Goal: Task Accomplishment & Management: Use online tool/utility

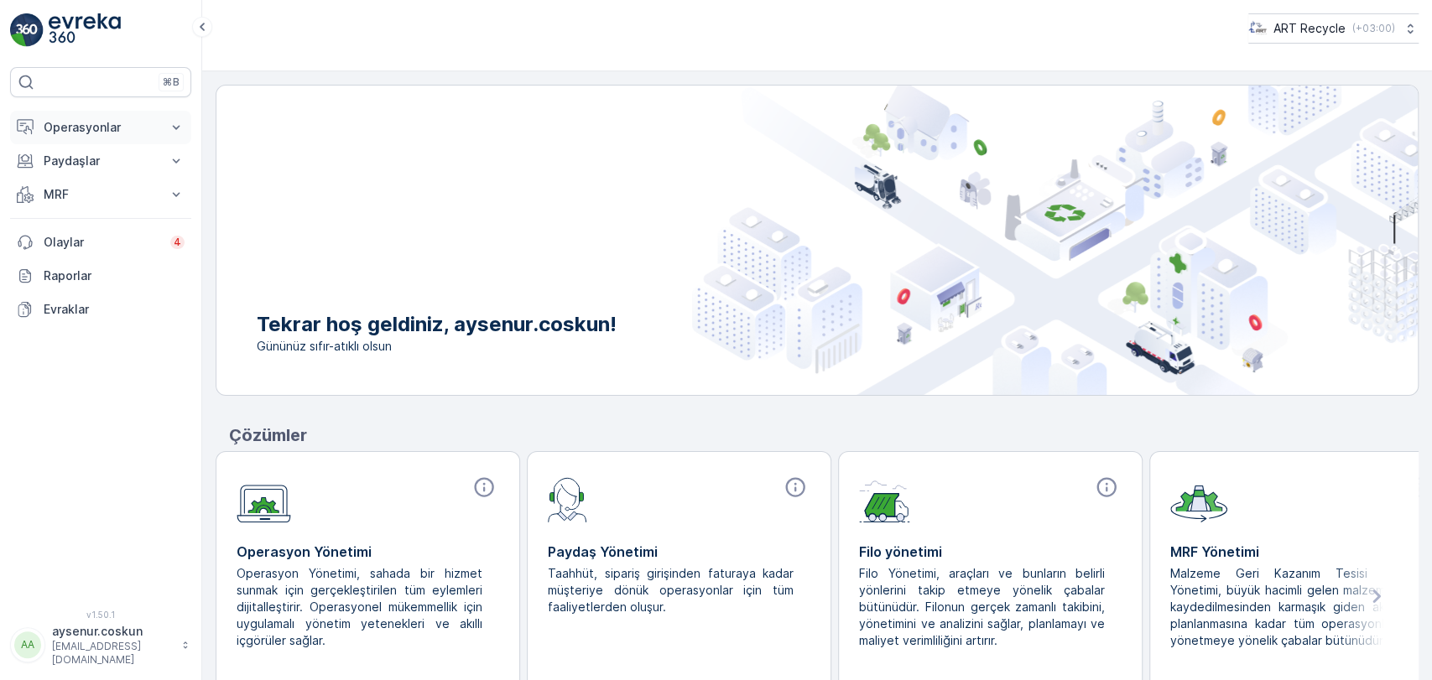
click at [117, 129] on p "Operasyonlar" at bounding box center [101, 127] width 114 height 17
click at [126, 209] on p "Rotalar & Görevler" at bounding box center [95, 203] width 104 height 17
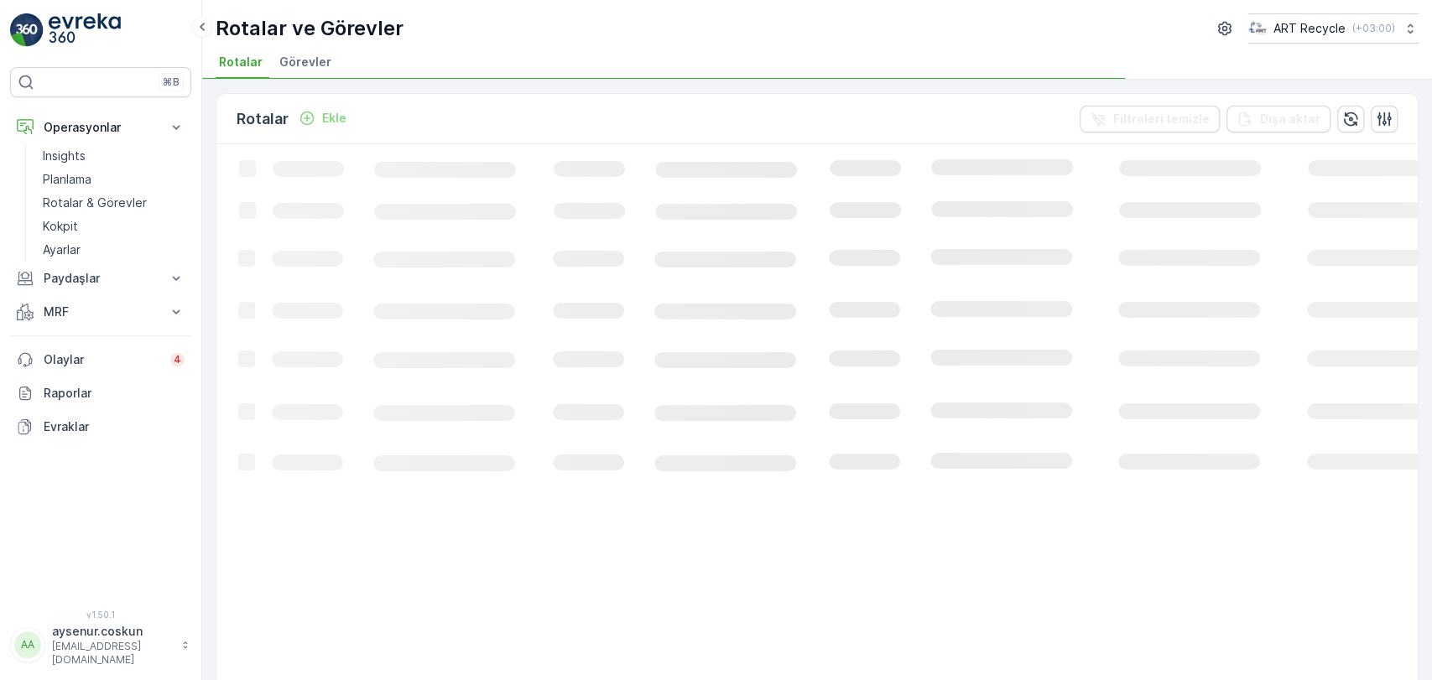
click at [300, 64] on span "Görevler" at bounding box center [305, 62] width 52 height 17
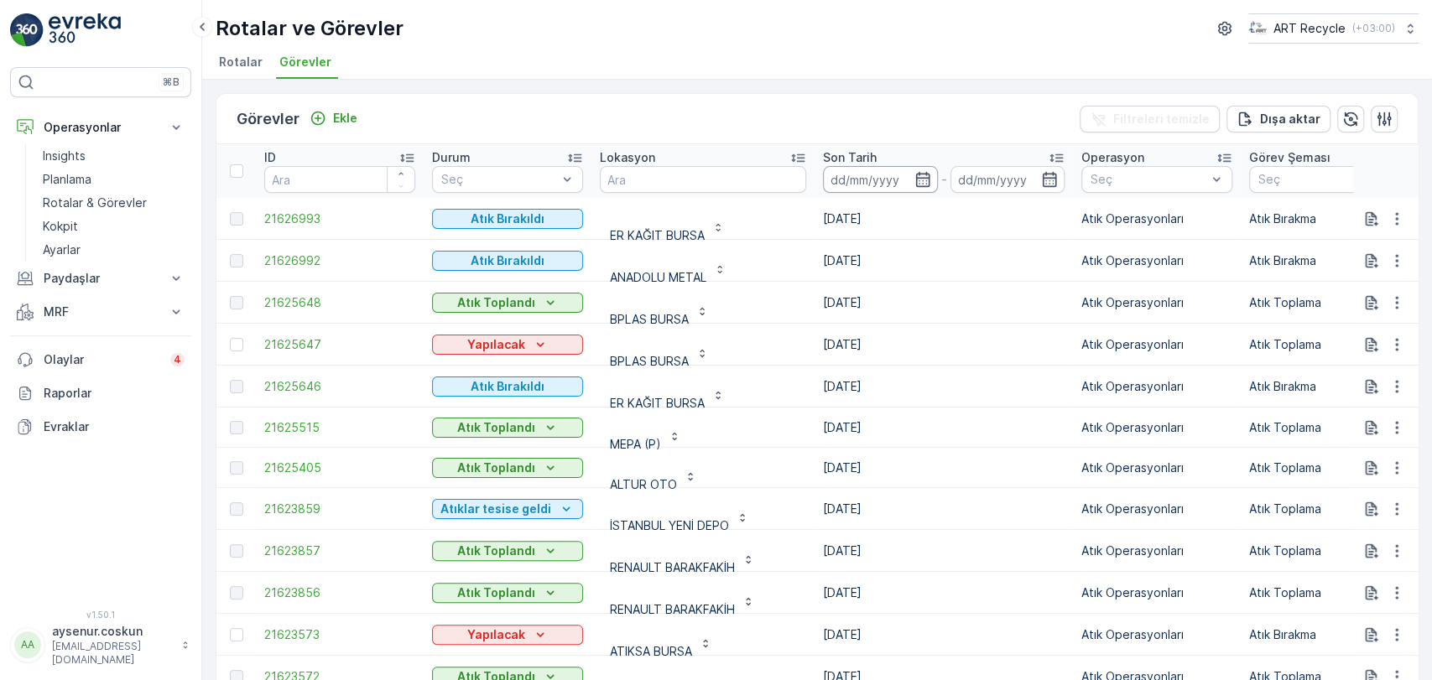
click at [854, 175] on input at bounding box center [880, 179] width 115 height 27
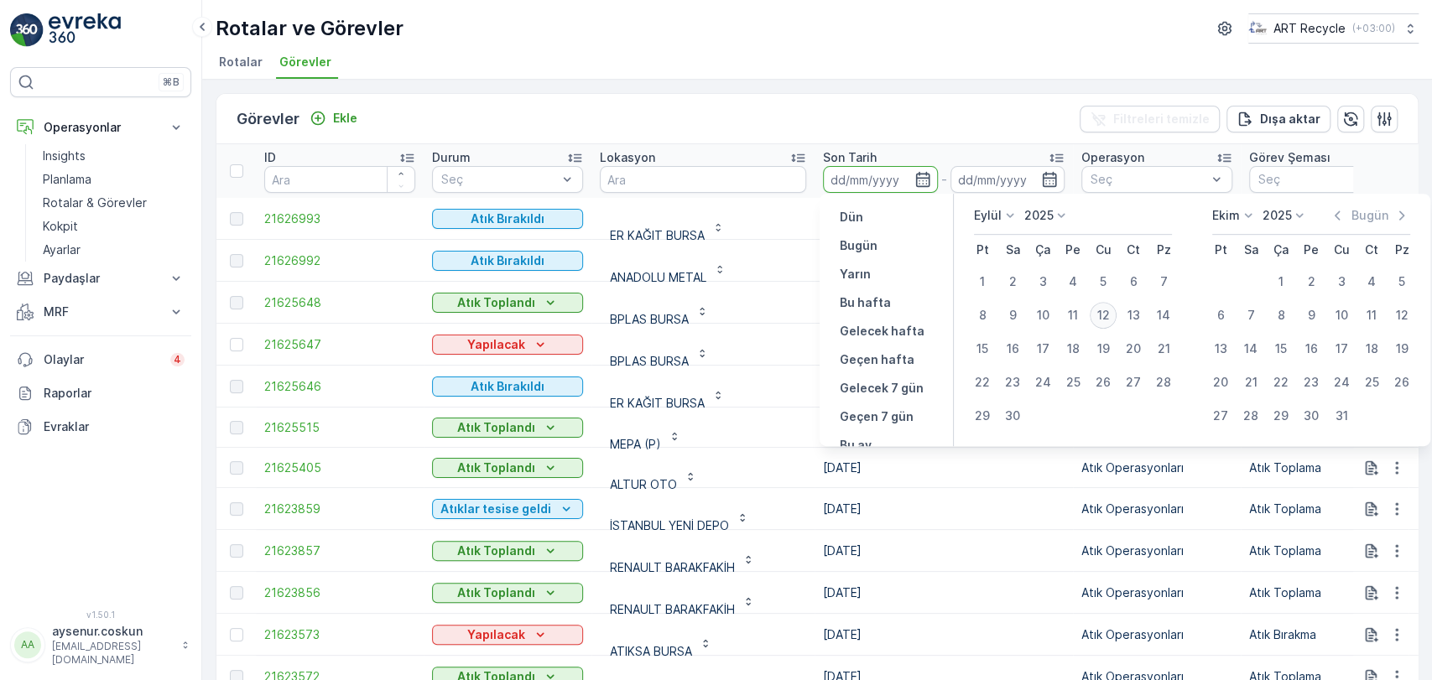
click at [1111, 316] on div "12" at bounding box center [1103, 315] width 27 height 27
type input "[DATE]"
click at [1111, 316] on div "12" at bounding box center [1103, 315] width 27 height 27
type input "[DATE]"
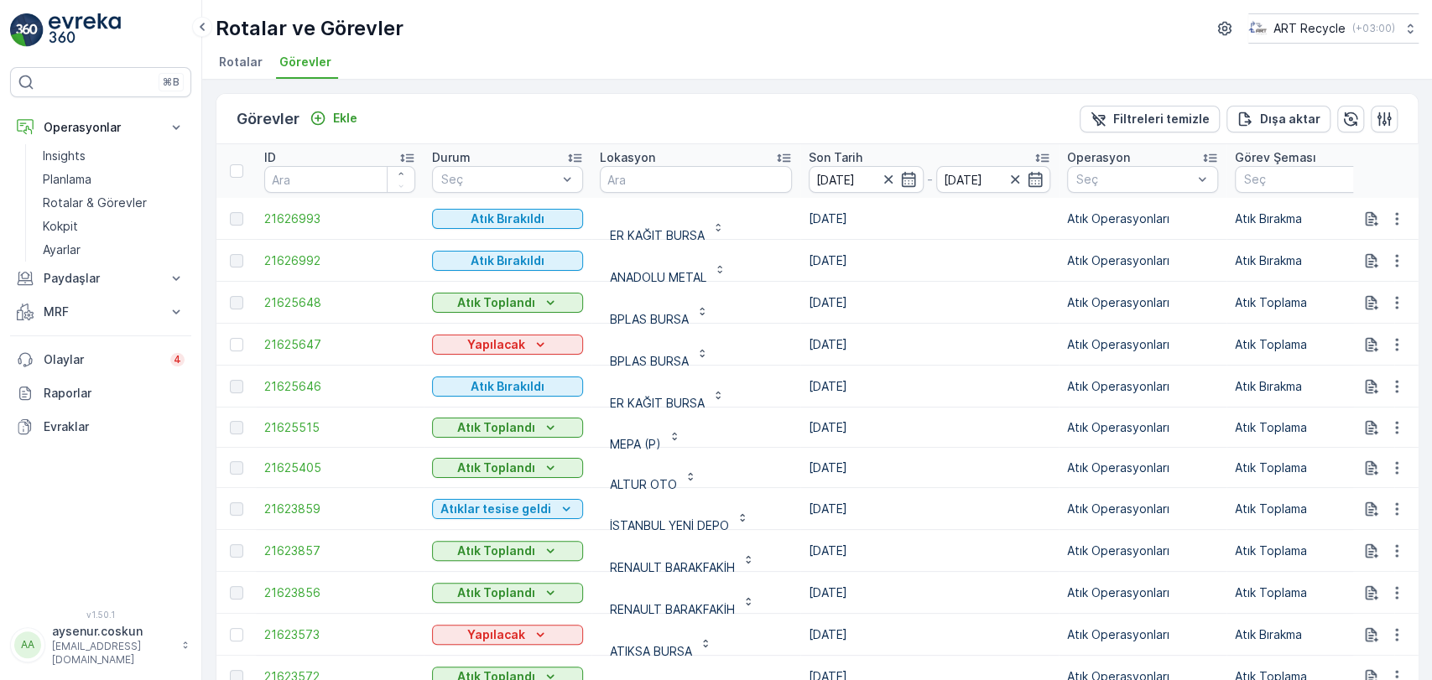
scroll to position [3, 0]
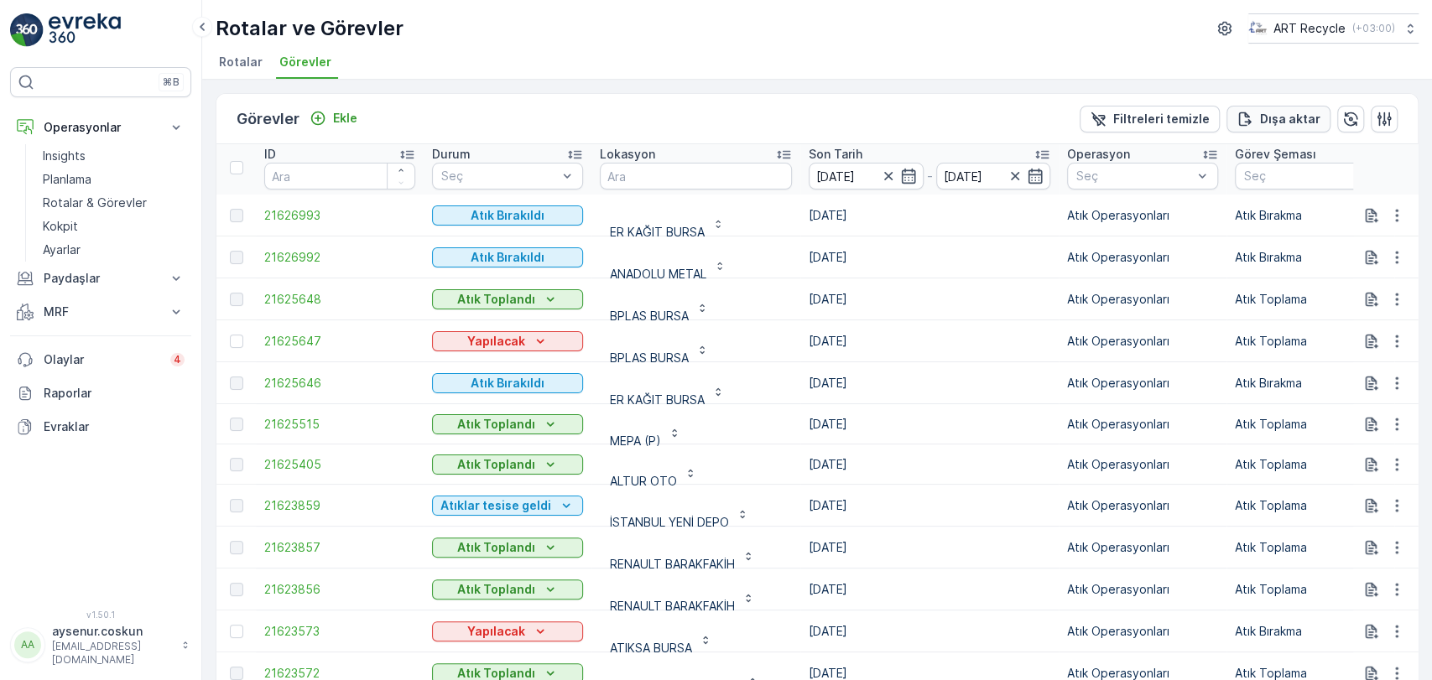
click at [1284, 107] on button "Dışa aktar" at bounding box center [1279, 119] width 104 height 27
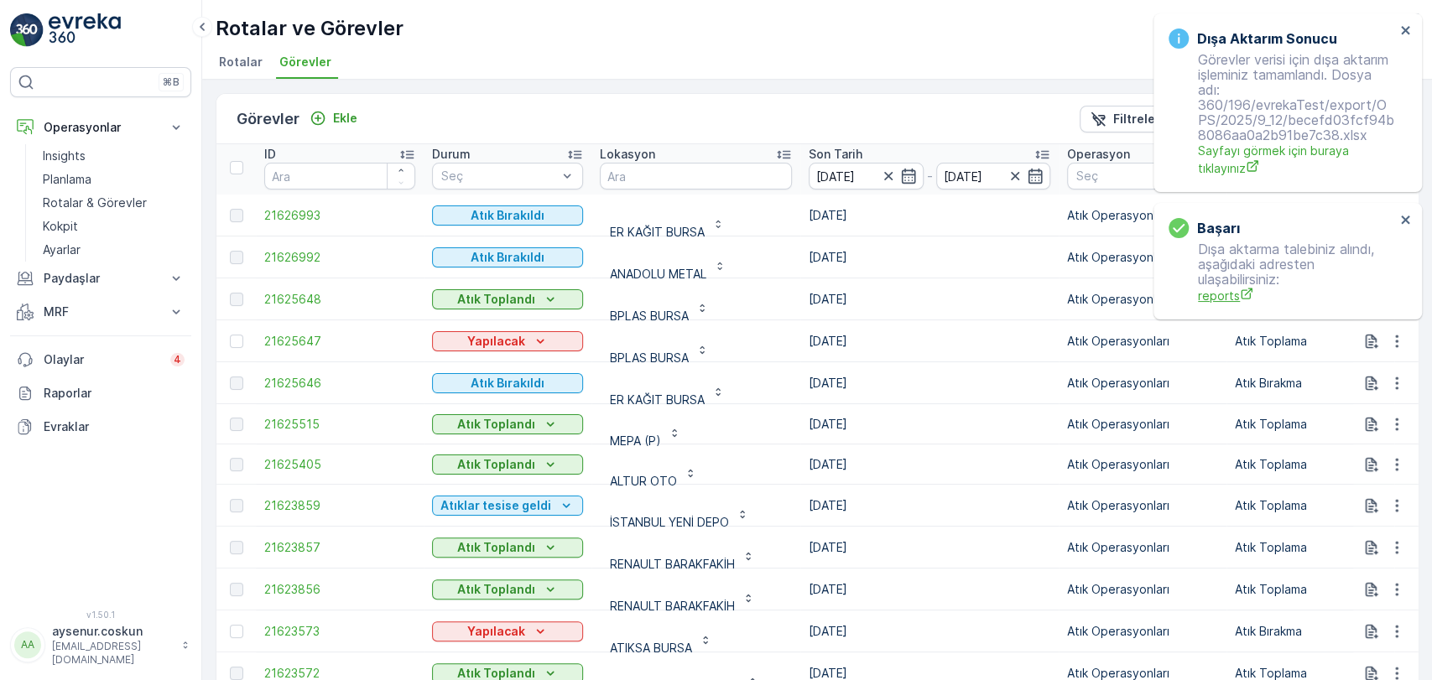
click at [1226, 296] on span "reports" at bounding box center [1296, 296] width 197 height 18
click at [1406, 35] on icon "close" at bounding box center [1406, 29] width 12 height 13
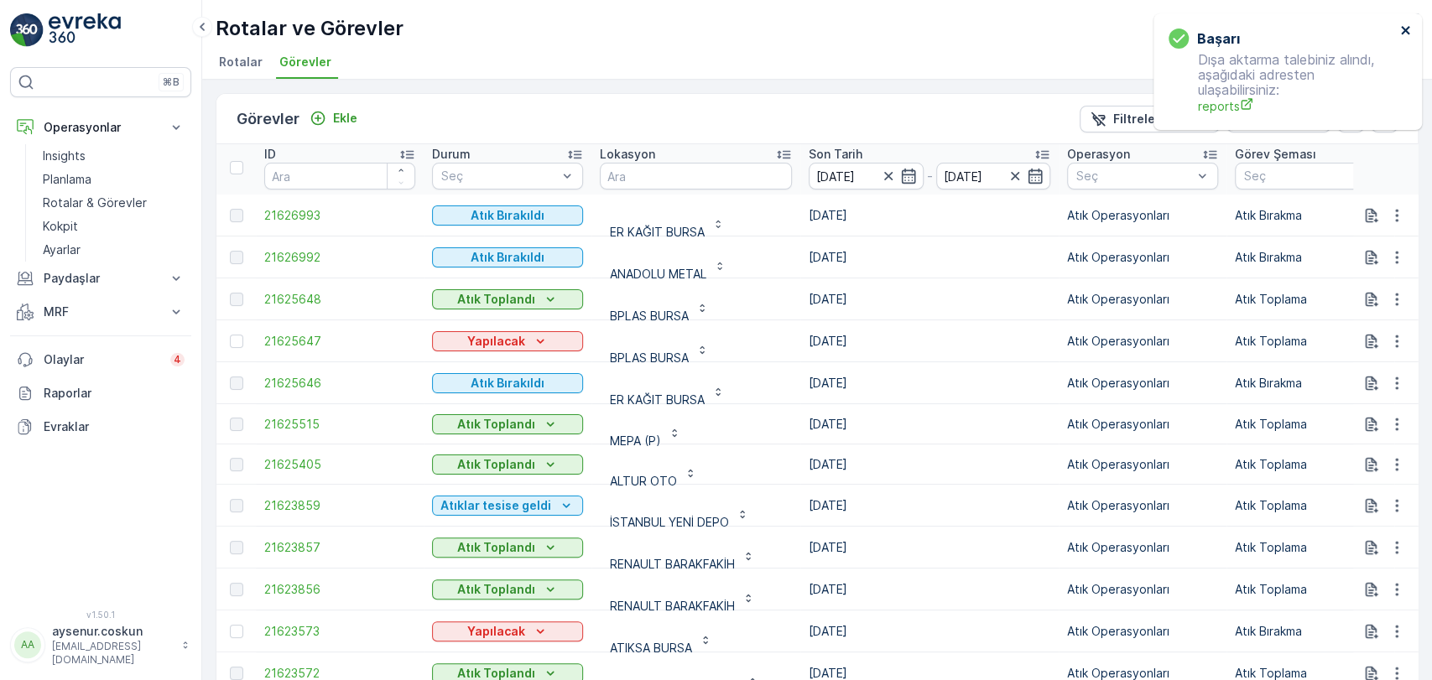
click at [1403, 29] on icon "close" at bounding box center [1406, 29] width 12 height 13
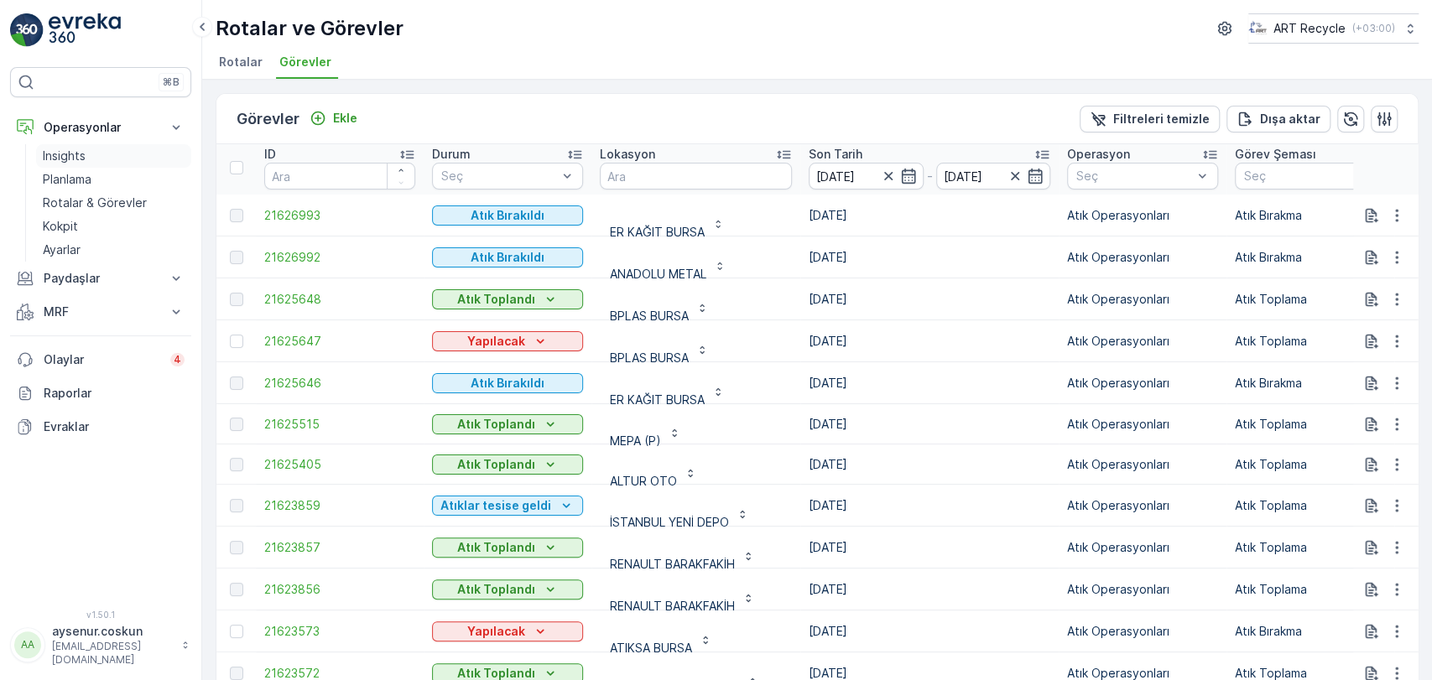
click at [114, 163] on link "Insights" at bounding box center [113, 155] width 155 height 23
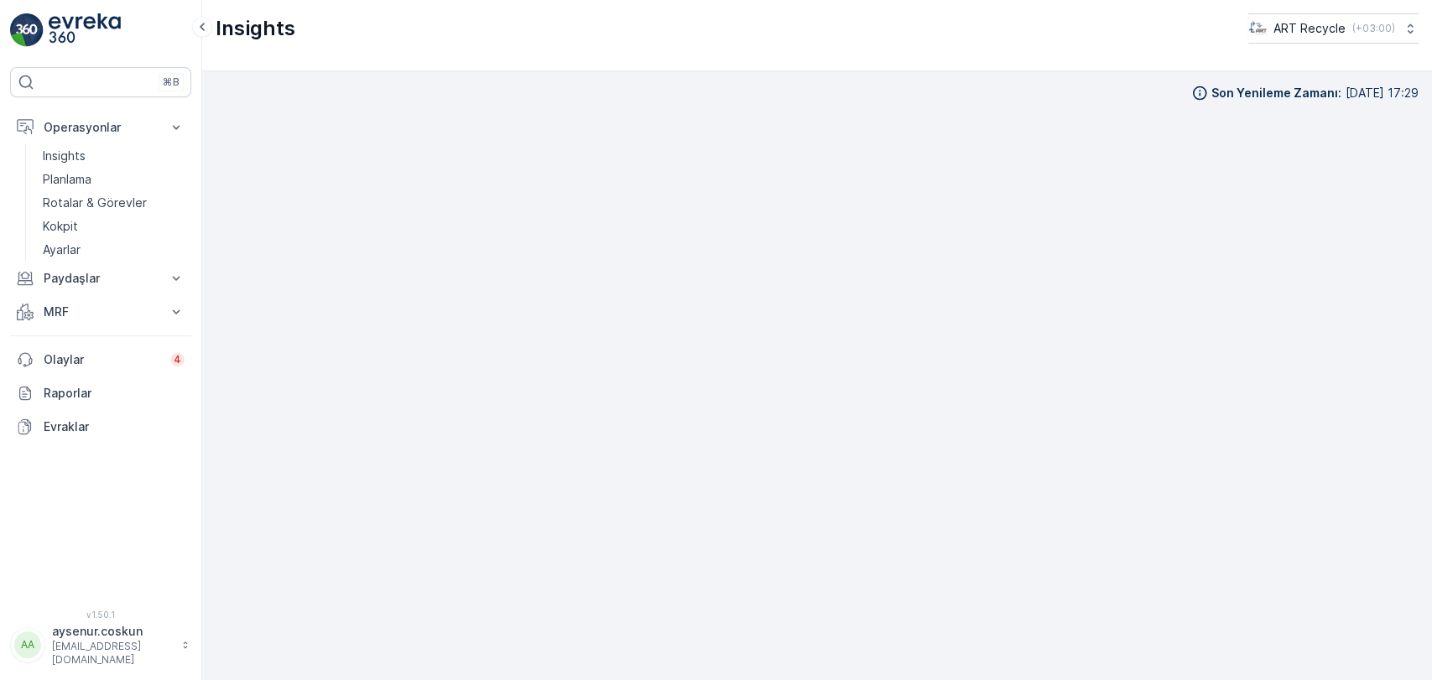
scroll to position [16, 0]
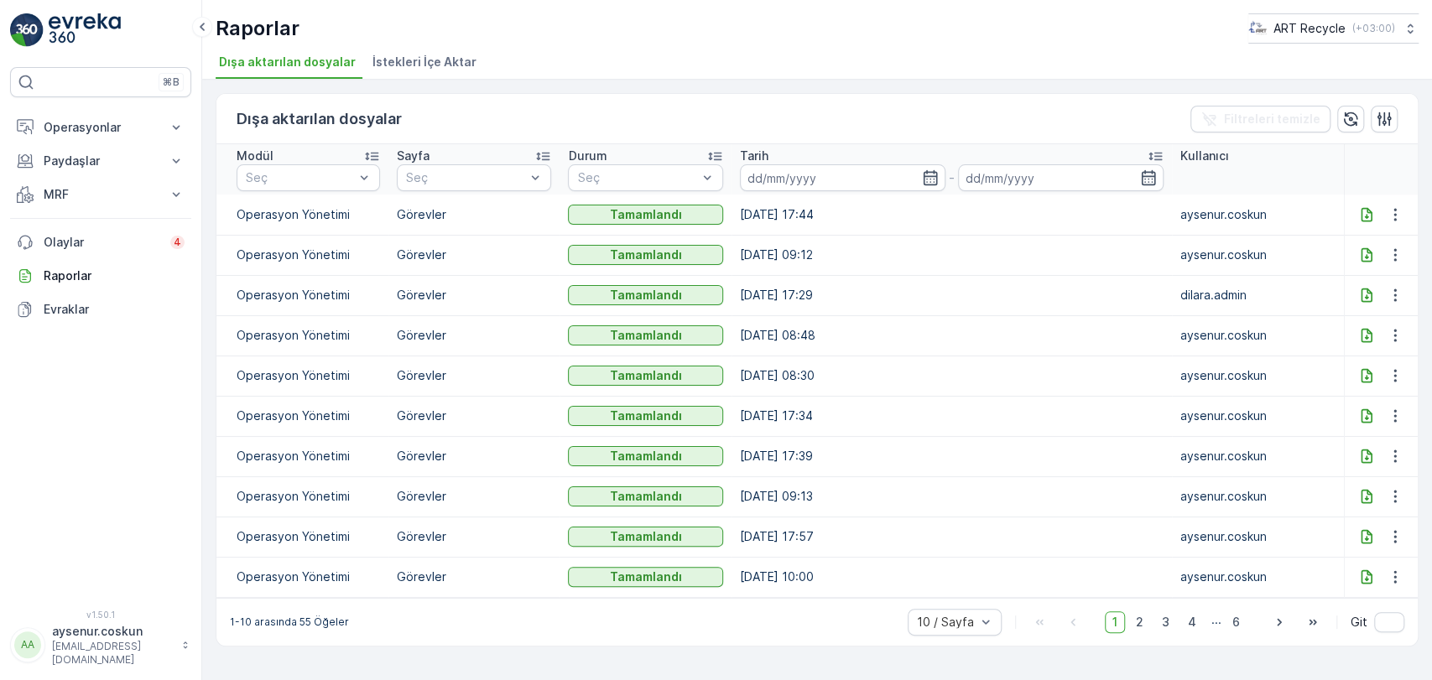
click at [1366, 211] on icon at bounding box center [1366, 214] width 11 height 14
